Goal: Find specific page/section: Find specific page/section

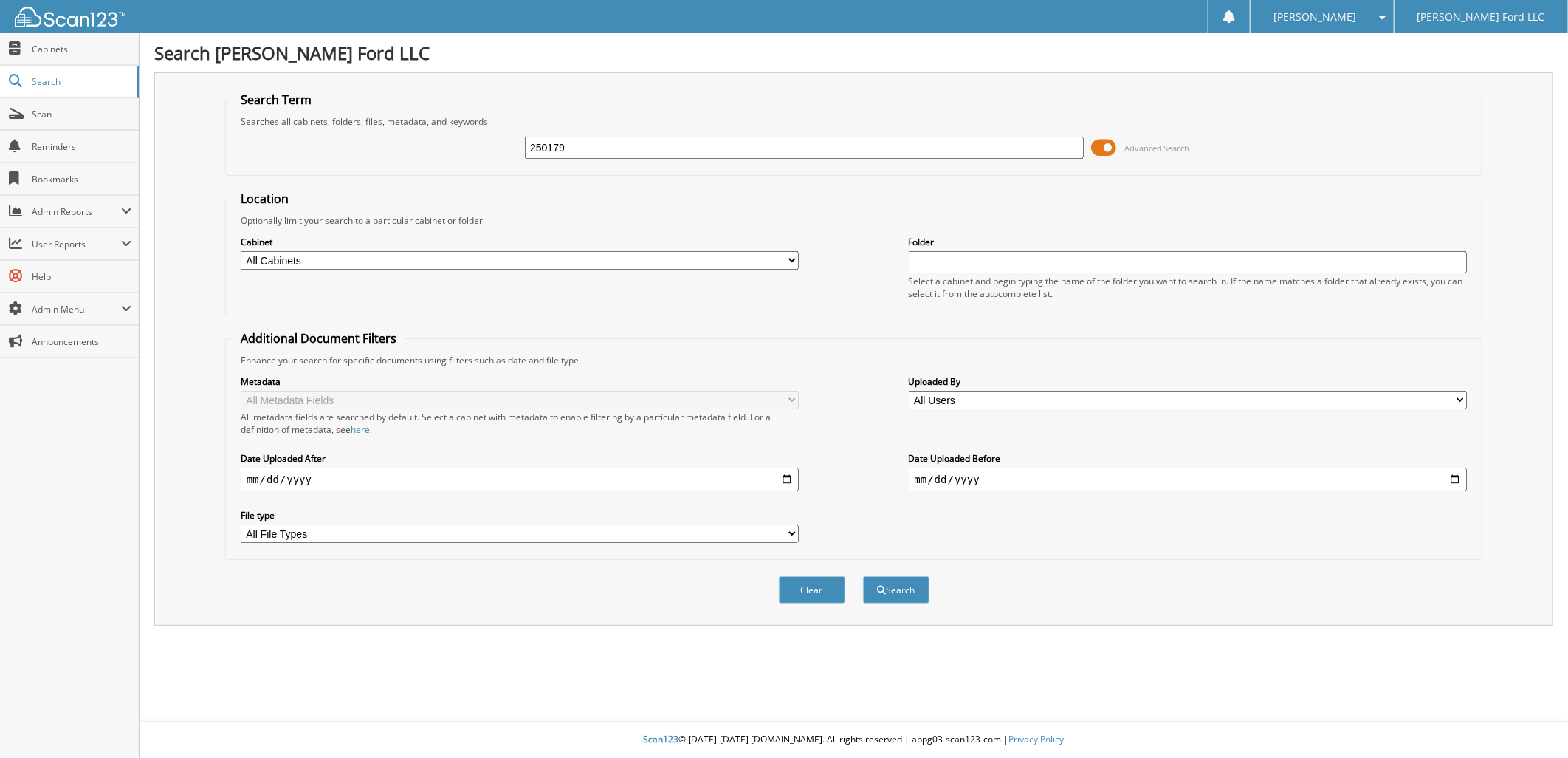
type input "250179"
click at [863, 576] on button "Search" at bounding box center [896, 590] width 67 height 27
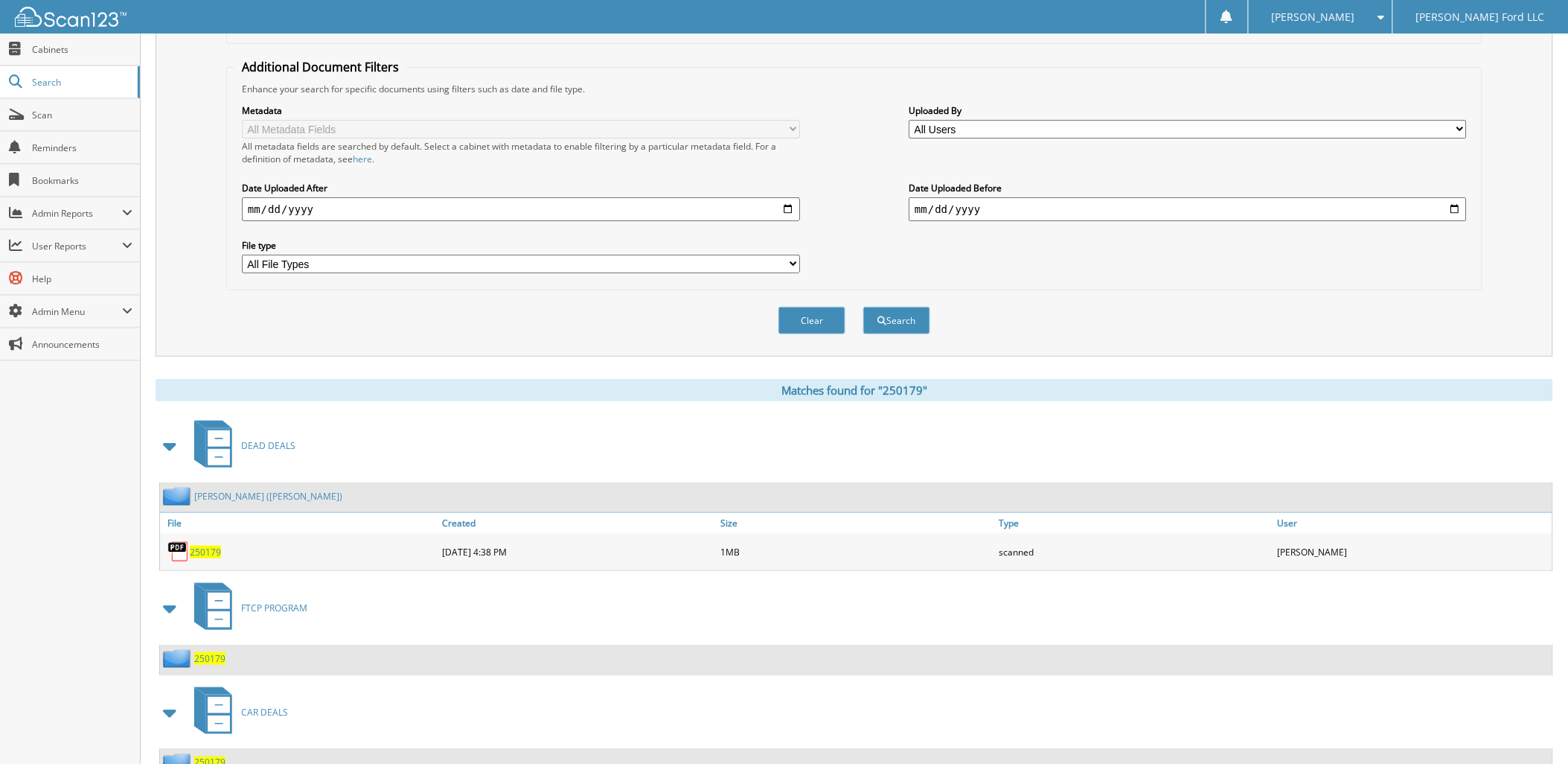
scroll to position [318, 0]
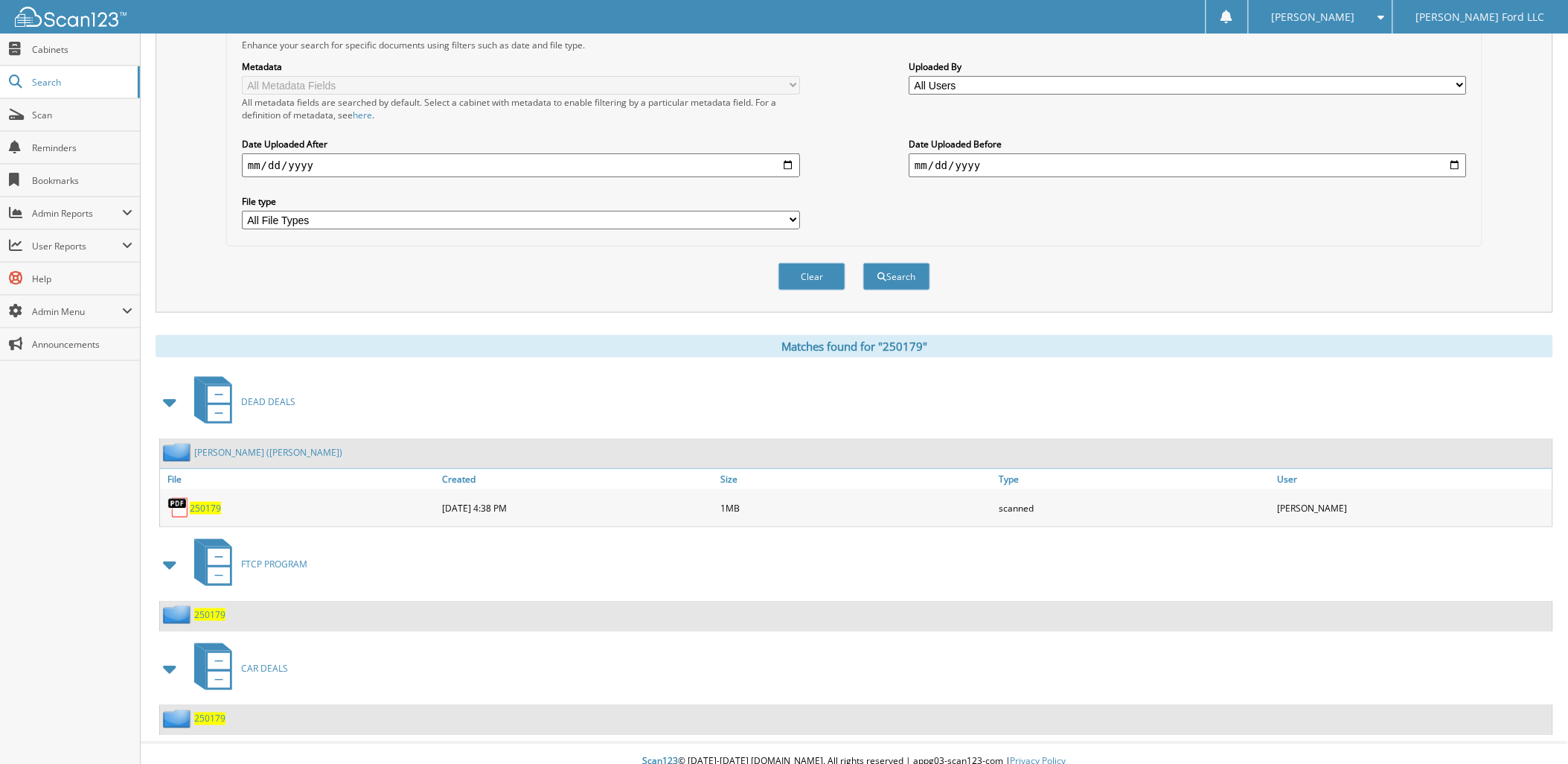
click at [214, 713] on span "250179" at bounding box center [210, 719] width 32 height 13
